Goal: Book appointment/travel/reservation

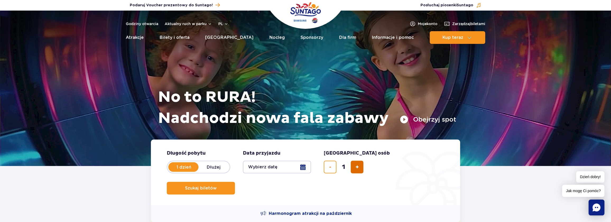
click at [357, 167] on span "dodaj bilet" at bounding box center [357, 167] width 3 height 0
type input "2"
click at [211, 166] on label "Dłużej" at bounding box center [214, 167] width 30 height 11
click at [204, 172] on input "Dłużej" at bounding box center [202, 172] width 6 height 1
radio input "false"
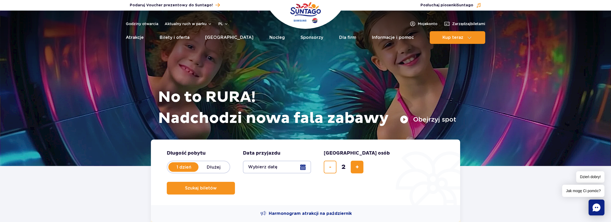
radio input "true"
click at [304, 167] on button "Wybierz datę" at bounding box center [277, 167] width 68 height 13
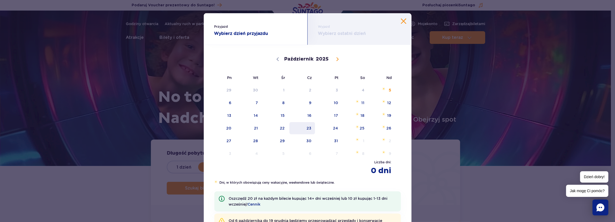
click at [307, 126] on span "23" at bounding box center [302, 128] width 27 height 12
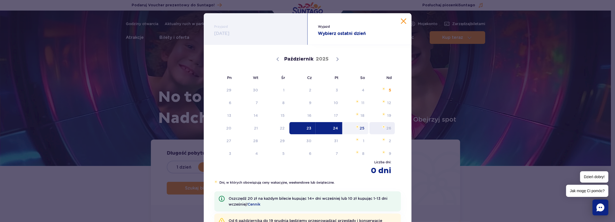
click at [387, 129] on span "26" at bounding box center [382, 128] width 27 height 12
click at [226, 28] on span "Przyjazd" at bounding box center [255, 26] width 83 height 5
click at [402, 20] on button "Zamknij kalendarz" at bounding box center [403, 21] width 5 height 5
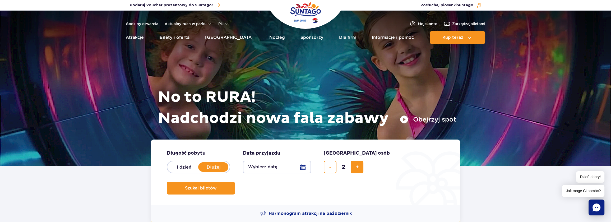
click at [580, 190] on span "Jak mogę Ci pomóc?" at bounding box center [583, 191] width 42 height 12
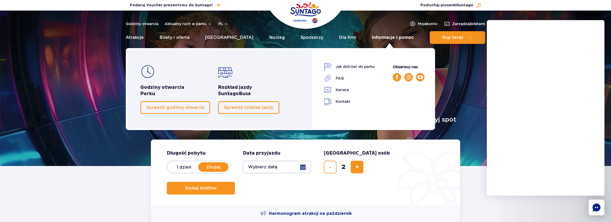
click at [400, 36] on link "Informacje i pomoc" at bounding box center [393, 37] width 42 height 13
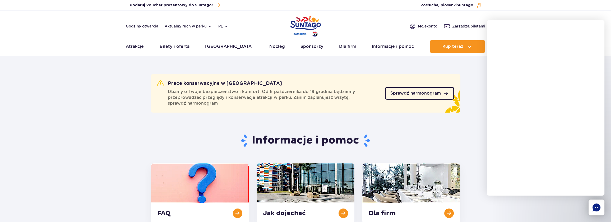
click at [430, 94] on span "Sprawdź harmonogram" at bounding box center [416, 93] width 51 height 4
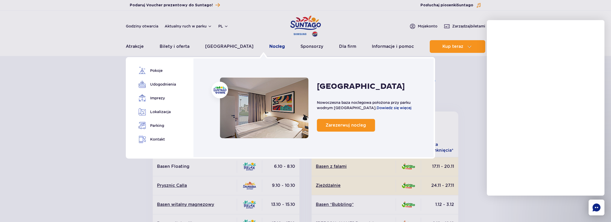
click at [269, 47] on link "Nocleg" at bounding box center [277, 46] width 16 height 13
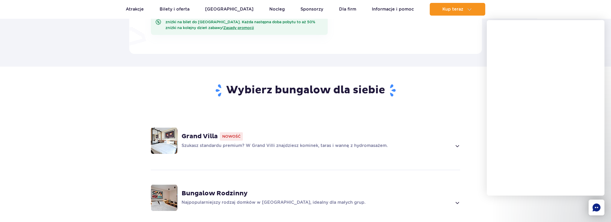
scroll to position [336, 0]
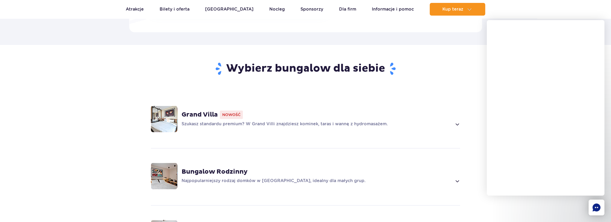
click at [173, 111] on img at bounding box center [164, 119] width 26 height 26
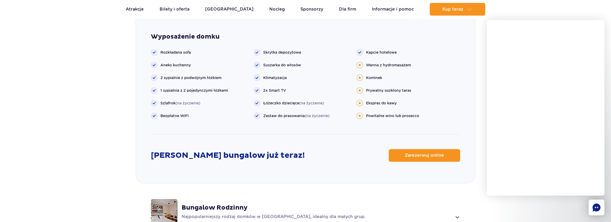
scroll to position [635, 0]
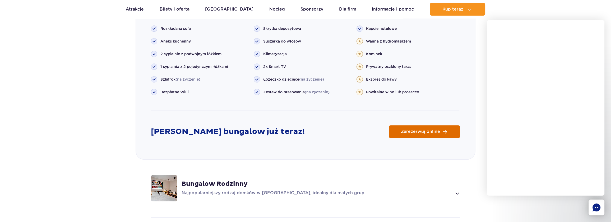
click at [404, 130] on span "Zarezerwuj online" at bounding box center [420, 132] width 39 height 4
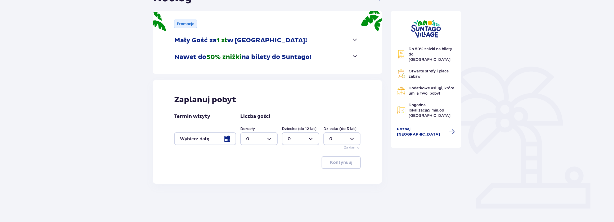
scroll to position [48, 0]
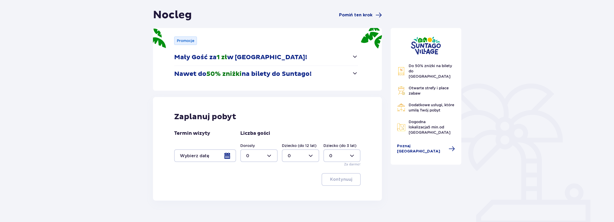
click at [269, 156] on div at bounding box center [258, 155] width 37 height 13
click at [247, 193] on p "2" at bounding box center [247, 194] width 3 height 6
type input "2"
click at [227, 154] on div at bounding box center [205, 155] width 62 height 13
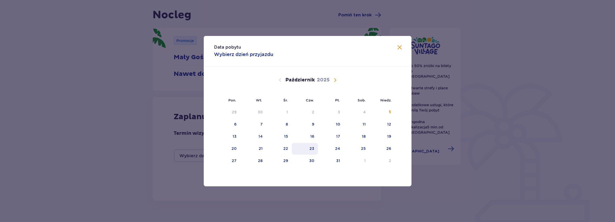
click at [313, 149] on div "23" at bounding box center [312, 148] width 5 height 5
click at [399, 47] on span "Zamknij" at bounding box center [400, 47] width 6 height 6
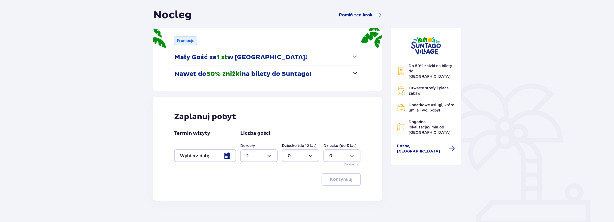
click at [227, 156] on div at bounding box center [205, 155] width 62 height 13
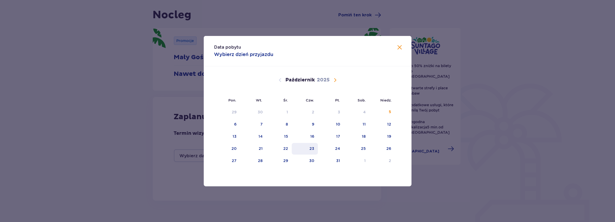
click at [310, 149] on div "23" at bounding box center [312, 148] width 5 height 5
drag, startPoint x: 314, startPoint y: 149, endPoint x: 389, endPoint y: 145, distance: 74.9
click at [389, 145] on tr "20 21 22 23 24 25 26" at bounding box center [304, 149] width 181 height 12
click at [389, 148] on div "26" at bounding box center [389, 148] width 5 height 5
type input "[DATE] - [DATE]"
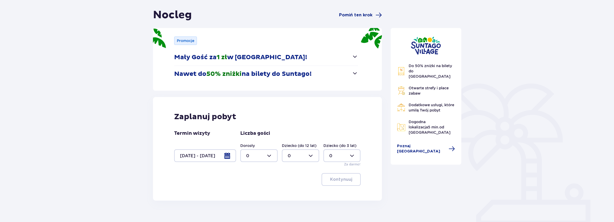
click at [268, 156] on div at bounding box center [258, 155] width 37 height 13
click at [245, 194] on span "2" at bounding box center [259, 193] width 36 height 11
type input "2"
click at [350, 178] on span "button" at bounding box center [353, 179] width 6 height 6
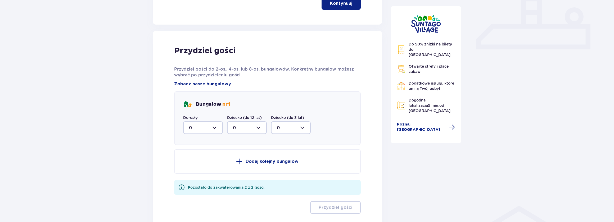
scroll to position [262, 0]
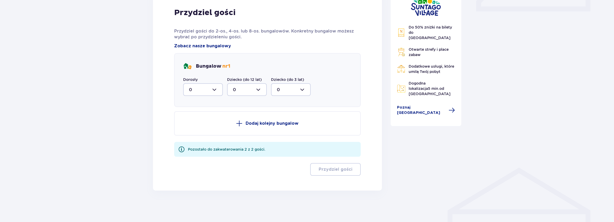
click at [214, 89] on div at bounding box center [203, 89] width 40 height 13
click at [190, 126] on p "2" at bounding box center [190, 128] width 3 height 6
type input "2"
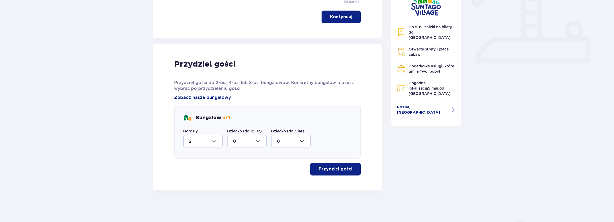
scroll to position [210, 0]
click at [338, 168] on p "Przydziel gości" at bounding box center [335, 170] width 34 height 6
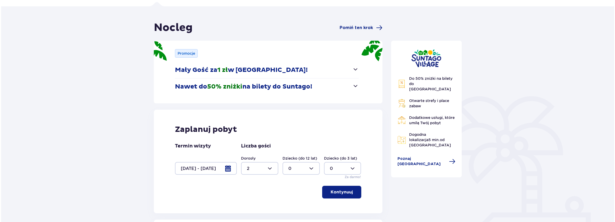
scroll to position [0, 0]
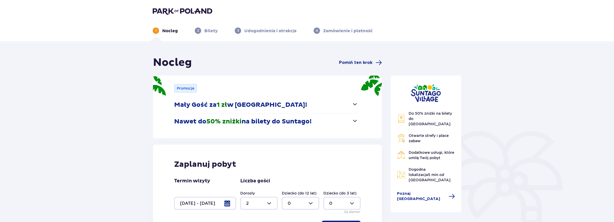
click at [168, 33] on p "Nocleg" at bounding box center [170, 31] width 16 height 6
click at [171, 31] on p "Nocleg" at bounding box center [170, 31] width 16 height 6
click at [448, 193] on span at bounding box center [451, 196] width 6 height 6
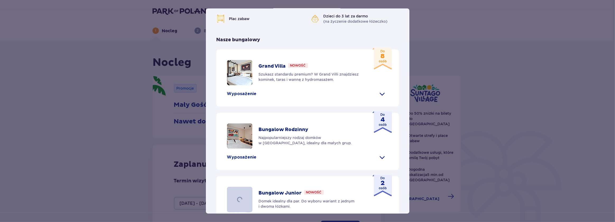
scroll to position [144, 0]
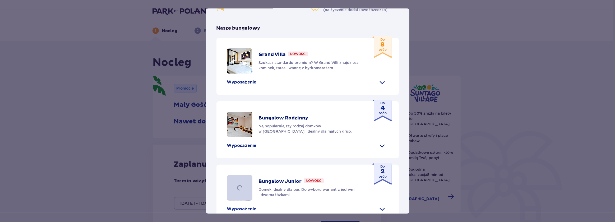
click at [379, 86] on span at bounding box center [382, 82] width 8 height 8
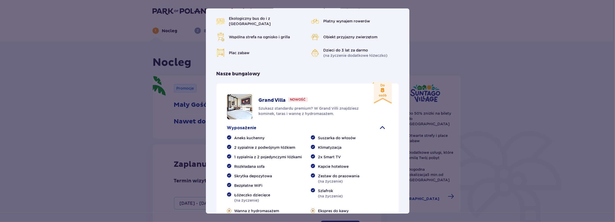
scroll to position [96, 0]
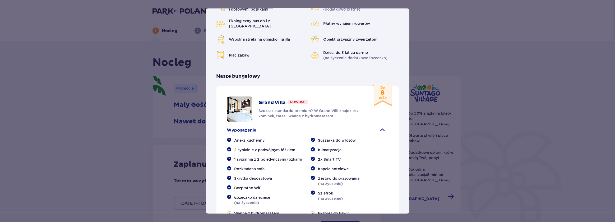
click at [244, 122] on img at bounding box center [239, 109] width 25 height 25
